Goal: Task Accomplishment & Management: Manage account settings

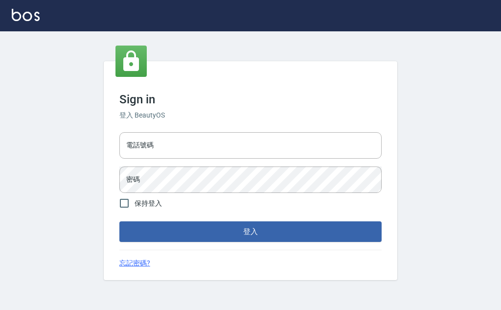
click at [206, 131] on div "電話號碼 電話號碼 密碼 密碼" at bounding box center [250, 162] width 270 height 69
click at [208, 143] on input "電話號碼" at bounding box center [250, 145] width 262 height 26
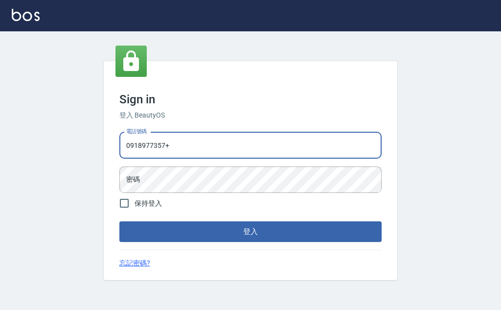
click at [119, 221] on button "登入" at bounding box center [250, 231] width 262 height 21
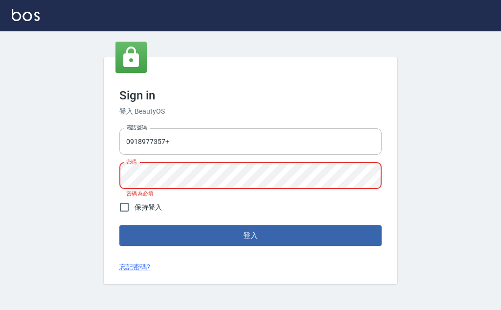
click at [211, 144] on input "0918977357+" at bounding box center [250, 141] width 262 height 26
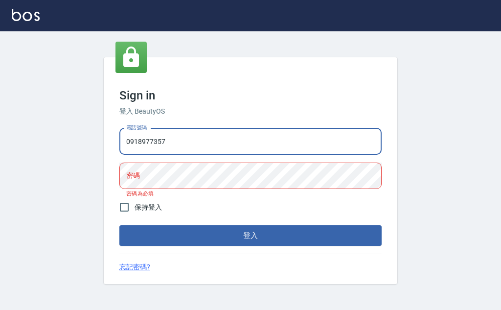
type input "0918977357"
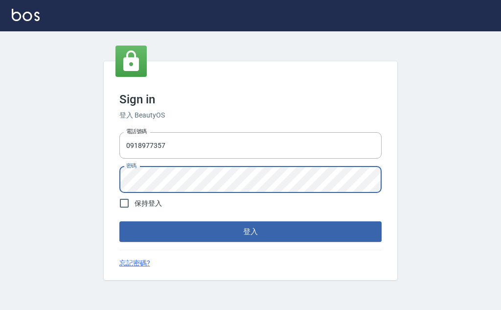
click at [119, 221] on button "登入" at bounding box center [250, 231] width 262 height 21
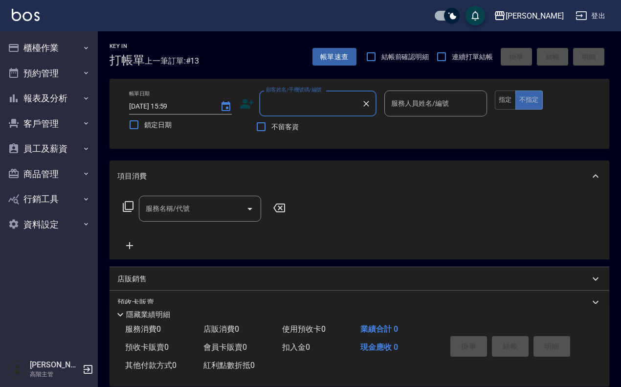
drag, startPoint x: 443, startPoint y: 0, endPoint x: 323, endPoint y: 11, distance: 120.9
click at [363, 6] on div "上越傑森 登出" at bounding box center [310, 15] width 621 height 31
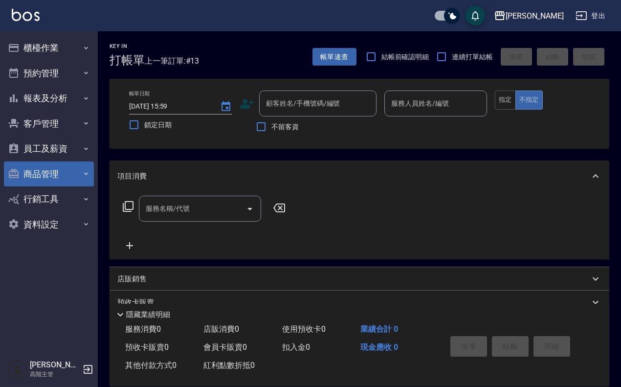
click at [63, 175] on button "商品管理" at bounding box center [49, 173] width 90 height 25
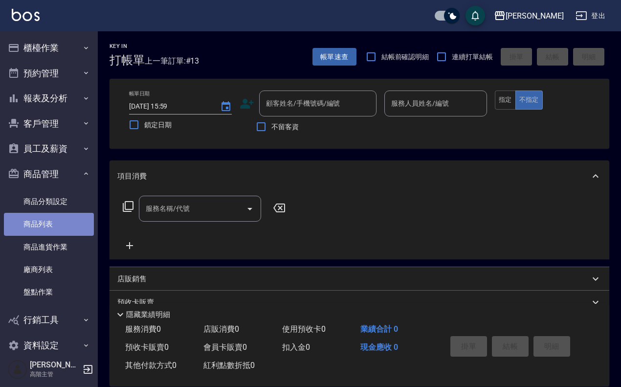
click at [66, 224] on link "商品列表" at bounding box center [49, 224] width 90 height 23
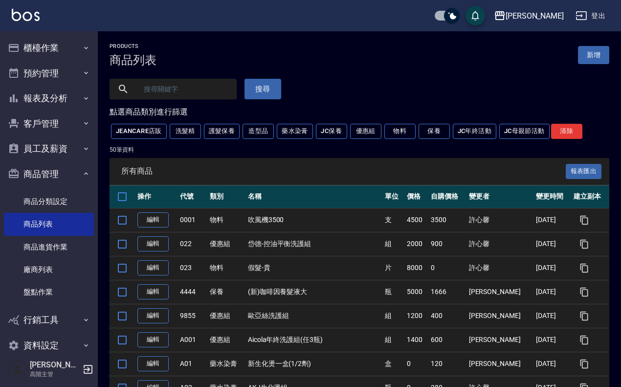
click at [182, 85] on input "text" at bounding box center [183, 89] width 92 height 26
type input "歐"
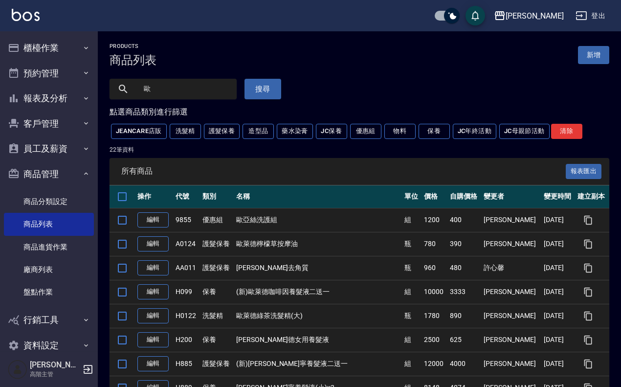
drag, startPoint x: 191, startPoint y: 84, endPoint x: 99, endPoint y: 77, distance: 92.3
click at [99, 77] on div "歐 搜尋" at bounding box center [190, 83] width 184 height 32
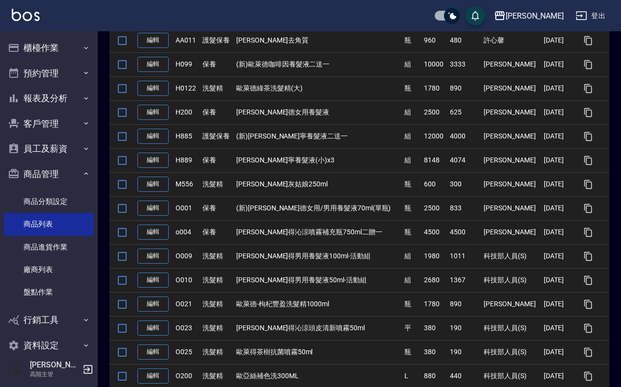
scroll to position [245, 0]
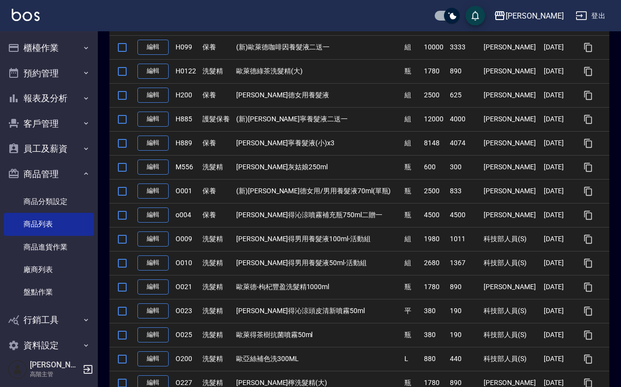
click at [148, 290] on link "編輯" at bounding box center [153, 286] width 31 height 15
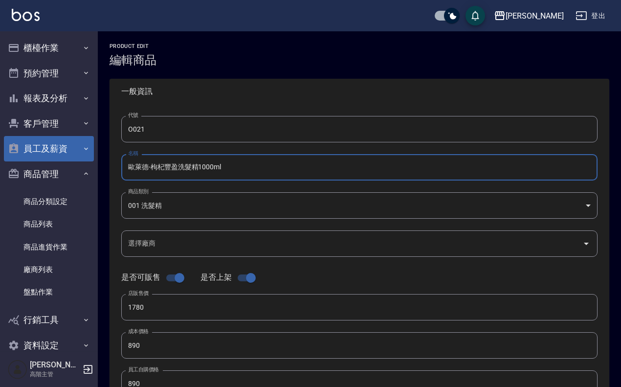
drag, startPoint x: 239, startPoint y: 163, endPoint x: 77, endPoint y: 158, distance: 161.6
click at [77, 158] on div "上越傑森 登出 櫃檯作業 打帳單 帳單列表 掛單列表 座位開單 營業儀表板 現金收支登錄 高階收支登錄 材料自購登錄 每日結帳 排班表 現場電腦打卡 掃碼打卡…" at bounding box center [310, 337] width 621 height 675
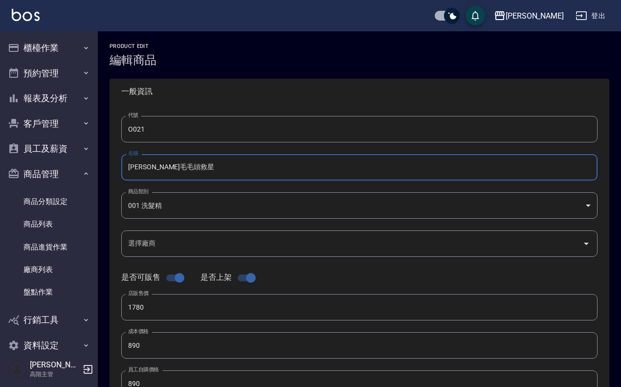
click at [243, 164] on input "華旭毛毛頭救星" at bounding box center [359, 167] width 477 height 26
type input "華旭毛毛頭救星200ml"
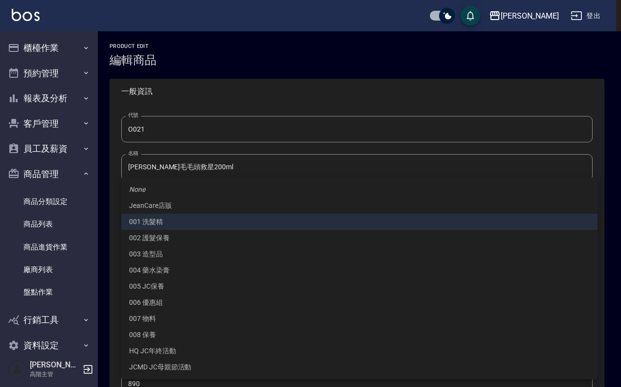
click at [219, 213] on body "上越傑森 登出 櫃檯作業 打帳單 帳單列表 掛單列表 座位開單 營業儀表板 現金收支登錄 高階收支登錄 材料自購登錄 每日結帳 排班表 現場電腦打卡 掃碼打卡…" at bounding box center [310, 337] width 621 height 675
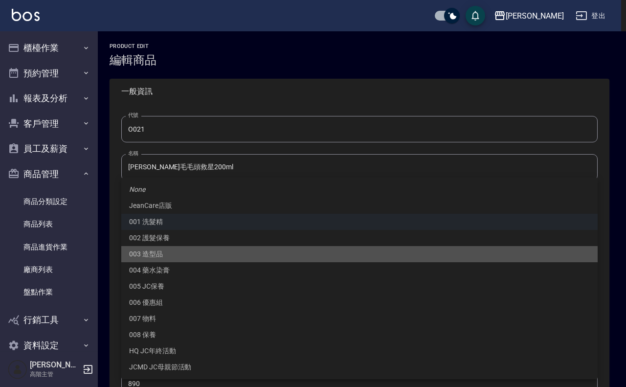
click at [208, 247] on li "003 造型品" at bounding box center [359, 254] width 477 height 16
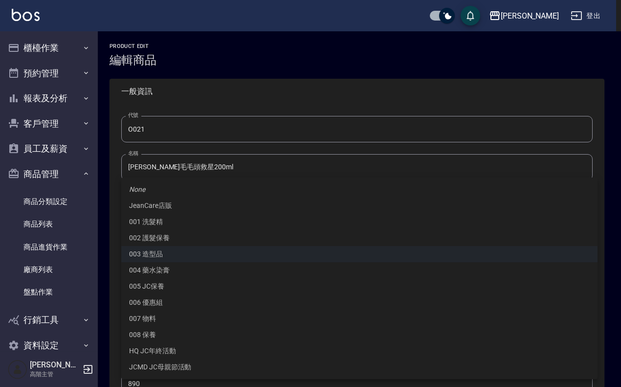
click at [198, 194] on body "上越傑森 登出 櫃檯作業 打帳單 帳單列表 掛單列表 座位開單 營業儀表板 現金收支登錄 高階收支登錄 材料自購登錄 每日結帳 排班表 現場電腦打卡 掃碼打卡…" at bounding box center [310, 337] width 621 height 675
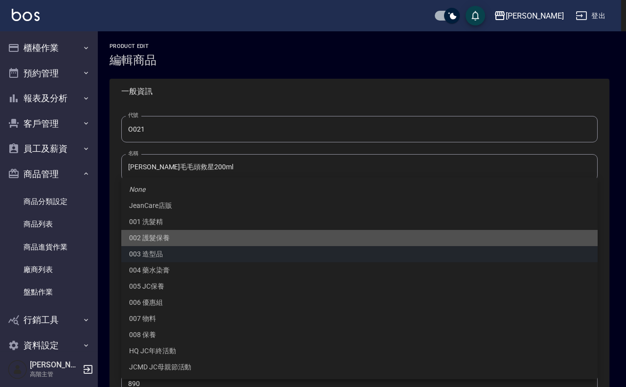
click at [198, 234] on li "002 護髮保養" at bounding box center [359, 238] width 477 height 16
type input "a98d26e4-b002-4475-b0ea-7f80ca3e3987"
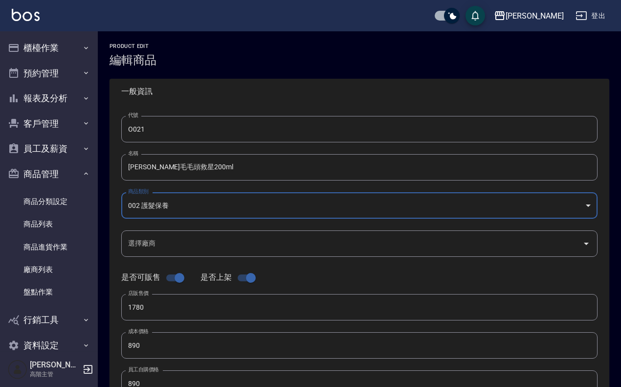
scroll to position [122, 0]
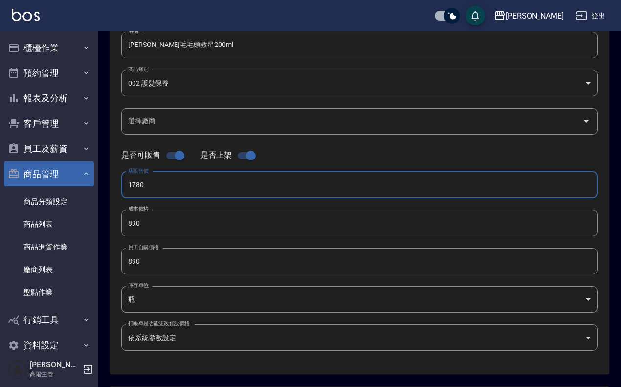
drag, startPoint x: 194, startPoint y: 190, endPoint x: 14, endPoint y: 174, distance: 181.3
click at [14, 174] on div "上越傑森 登出 櫃檯作業 打帳單 帳單列表 掛單列表 座位開單 營業儀表板 現金收支登錄 高階收支登錄 材料自購登錄 每日結帳 排班表 現場電腦打卡 掃碼打卡…" at bounding box center [310, 215] width 621 height 675
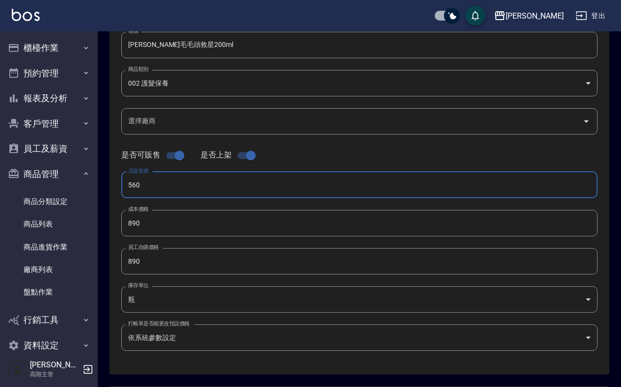
type input "560"
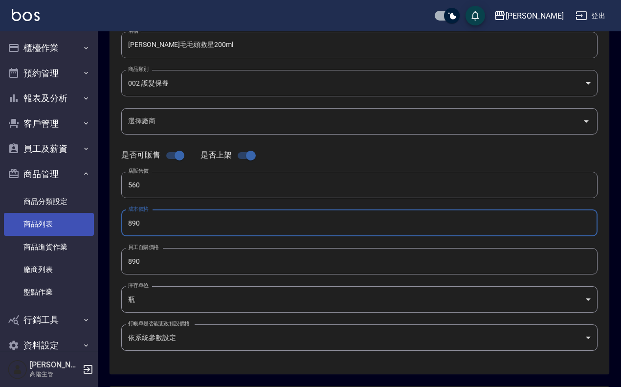
drag, startPoint x: 197, startPoint y: 223, endPoint x: 45, endPoint y: 223, distance: 152.2
click at [58, 226] on div "上越傑森 登出 櫃檯作業 打帳單 帳單列表 掛單列表 座位開單 營業儀表板 現金收支登錄 高階收支登錄 材料自購登錄 每日結帳 排班表 現場電腦打卡 掃碼打卡…" at bounding box center [310, 215] width 621 height 675
type input "0"
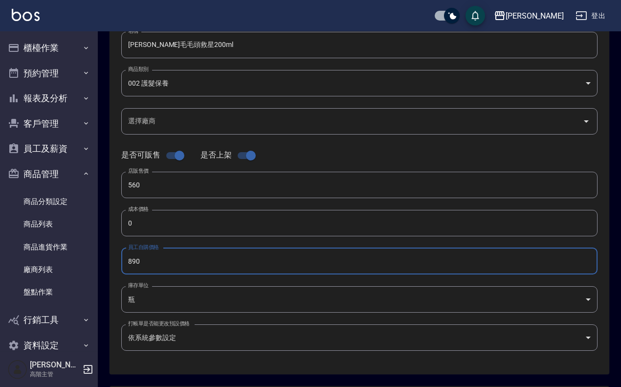
drag, startPoint x: 160, startPoint y: 255, endPoint x: 99, endPoint y: 241, distance: 62.7
click at [93, 254] on div "上越傑森 登出 櫃檯作業 打帳單 帳單列表 掛單列表 座位開單 營業儀表板 現金收支登錄 高階收支登錄 材料自購登錄 每日結帳 排班表 現場電腦打卡 掃碼打卡…" at bounding box center [310, 215] width 621 height 675
type input "0"
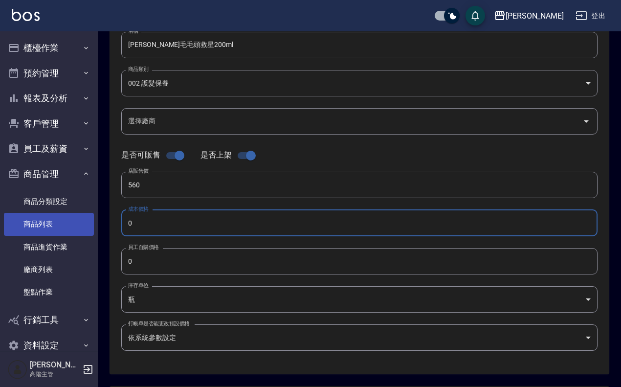
drag, startPoint x: 149, startPoint y: 224, endPoint x: 86, endPoint y: 226, distance: 63.2
click at [86, 226] on div "上越傑森 登出 櫃檯作業 打帳單 帳單列表 掛單列表 座位開單 營業儀表板 現金收支登錄 高階收支登錄 材料自購登錄 每日結帳 排班表 現場電腦打卡 掃碼打卡…" at bounding box center [310, 215] width 621 height 675
type input "168"
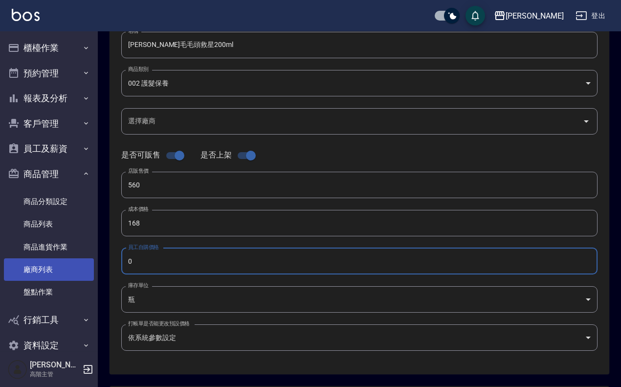
drag, startPoint x: 153, startPoint y: 263, endPoint x: 65, endPoint y: 270, distance: 87.9
click at [57, 273] on div "上越傑森 登出 櫃檯作業 打帳單 帳單列表 掛單列表 座位開單 營業儀表板 現金收支登錄 高階收支登錄 材料自購登錄 每日結帳 排班表 現場電腦打卡 掃碼打卡…" at bounding box center [310, 215] width 621 height 675
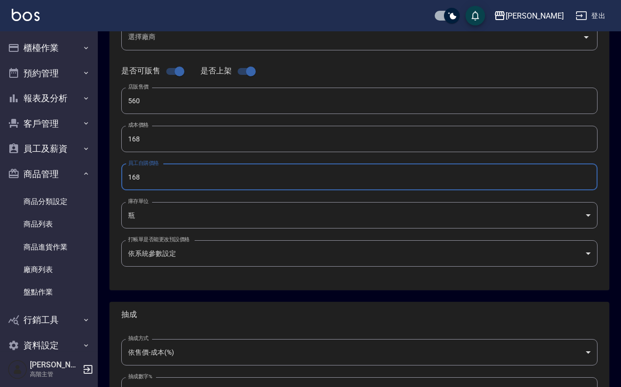
scroll to position [287, 0]
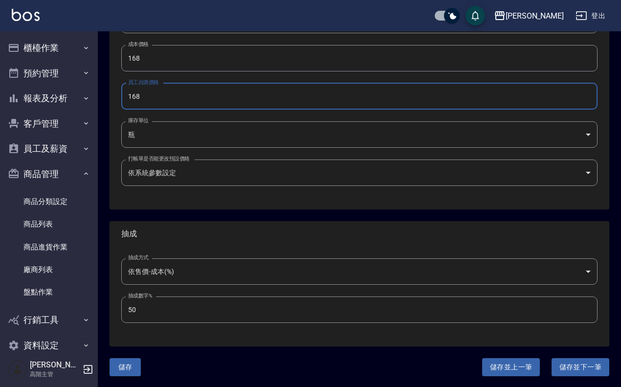
type input "168"
click at [131, 309] on button "儲存" at bounding box center [125, 367] width 31 height 18
